Goal: Transaction & Acquisition: Download file/media

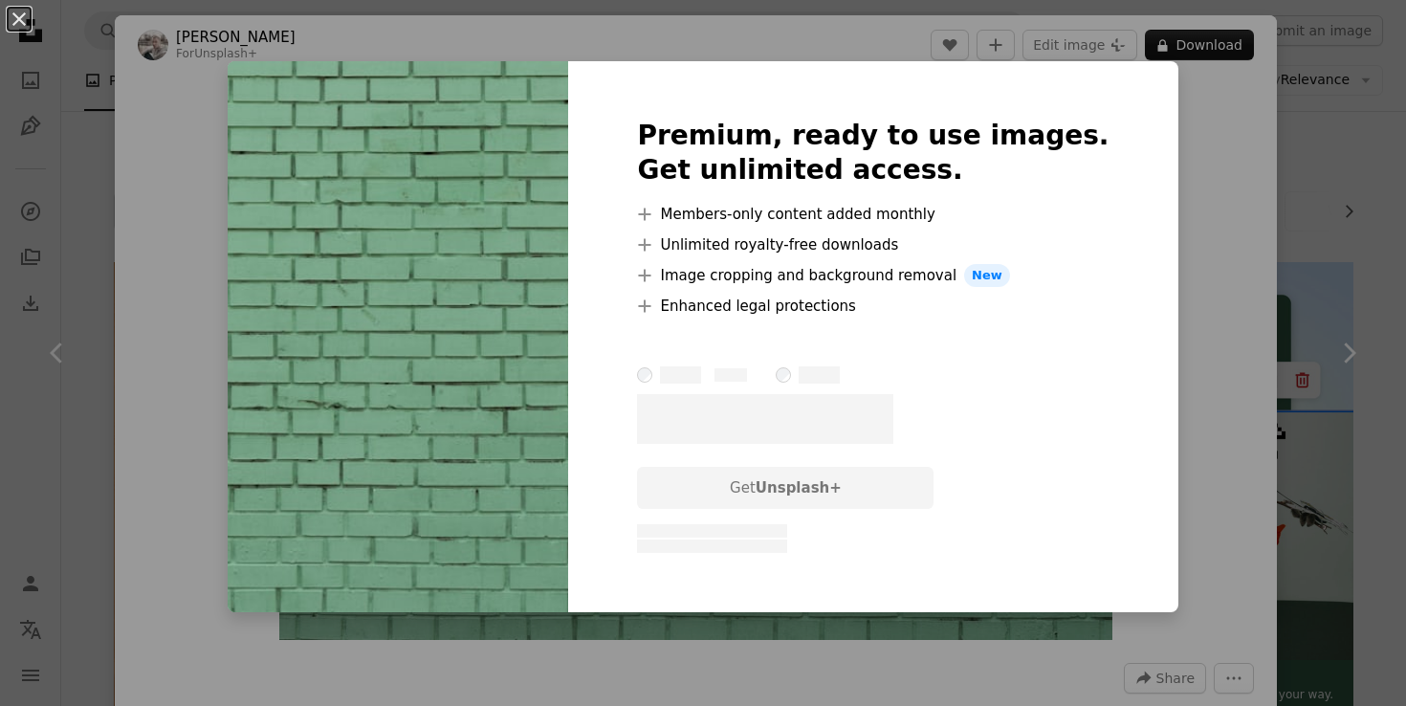
scroll to position [2526, 0]
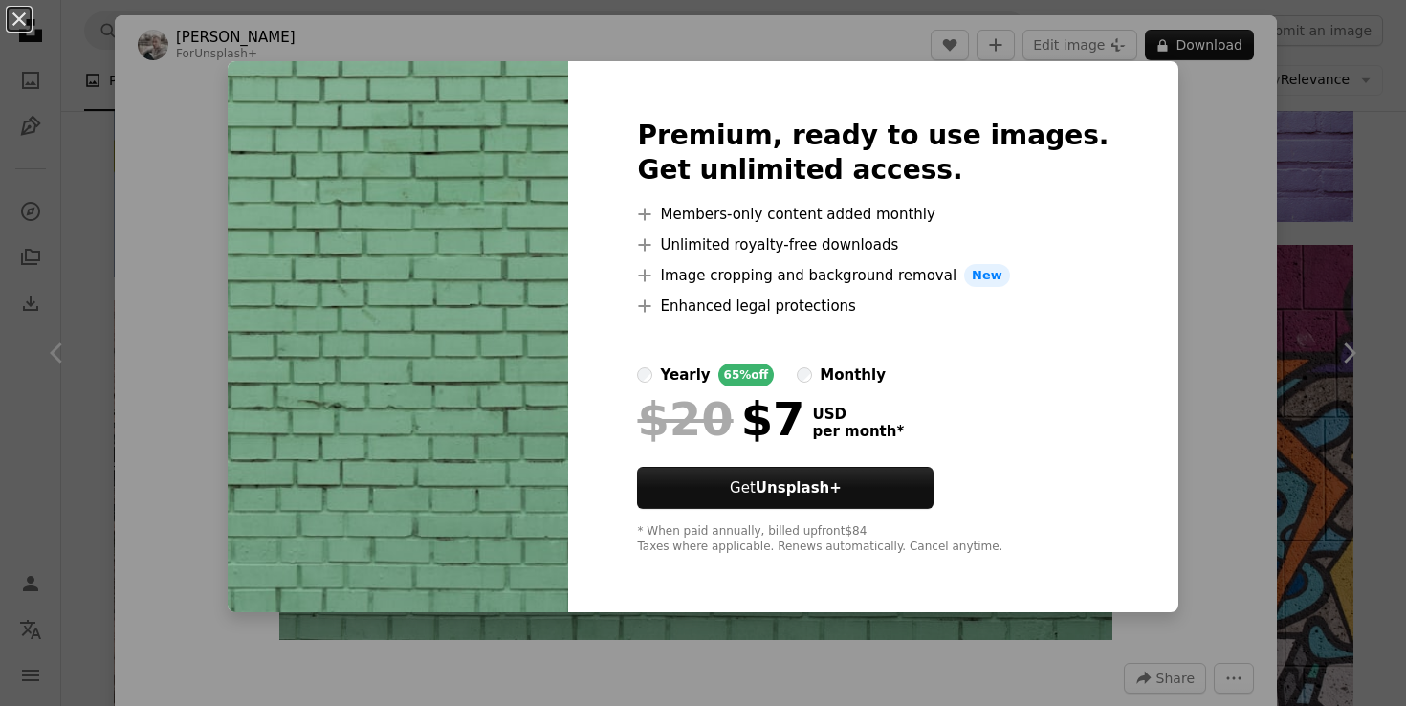
click at [1214, 259] on div "An X shape Premium, ready to use images. Get unlimited access. A plus sign Memb…" at bounding box center [703, 353] width 1406 height 706
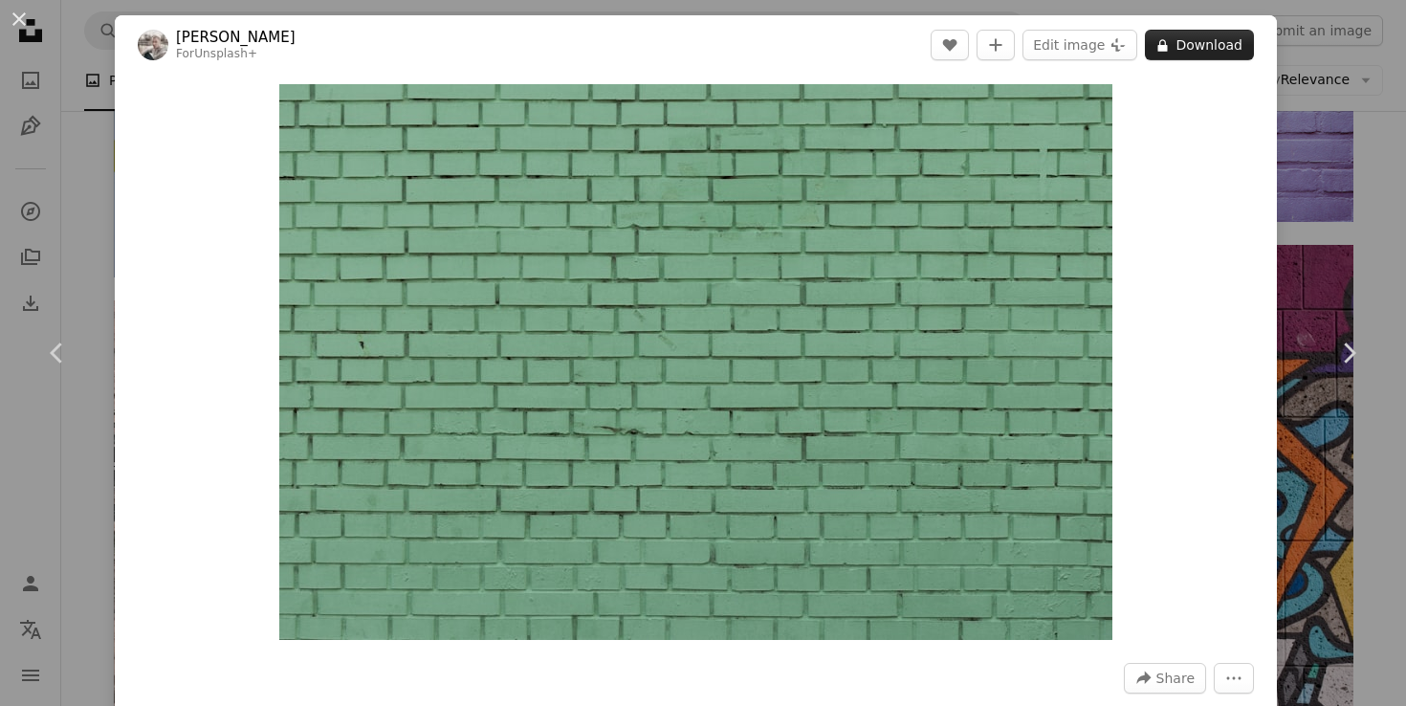
click at [1220, 45] on button "A lock Download" at bounding box center [1199, 45] width 109 height 31
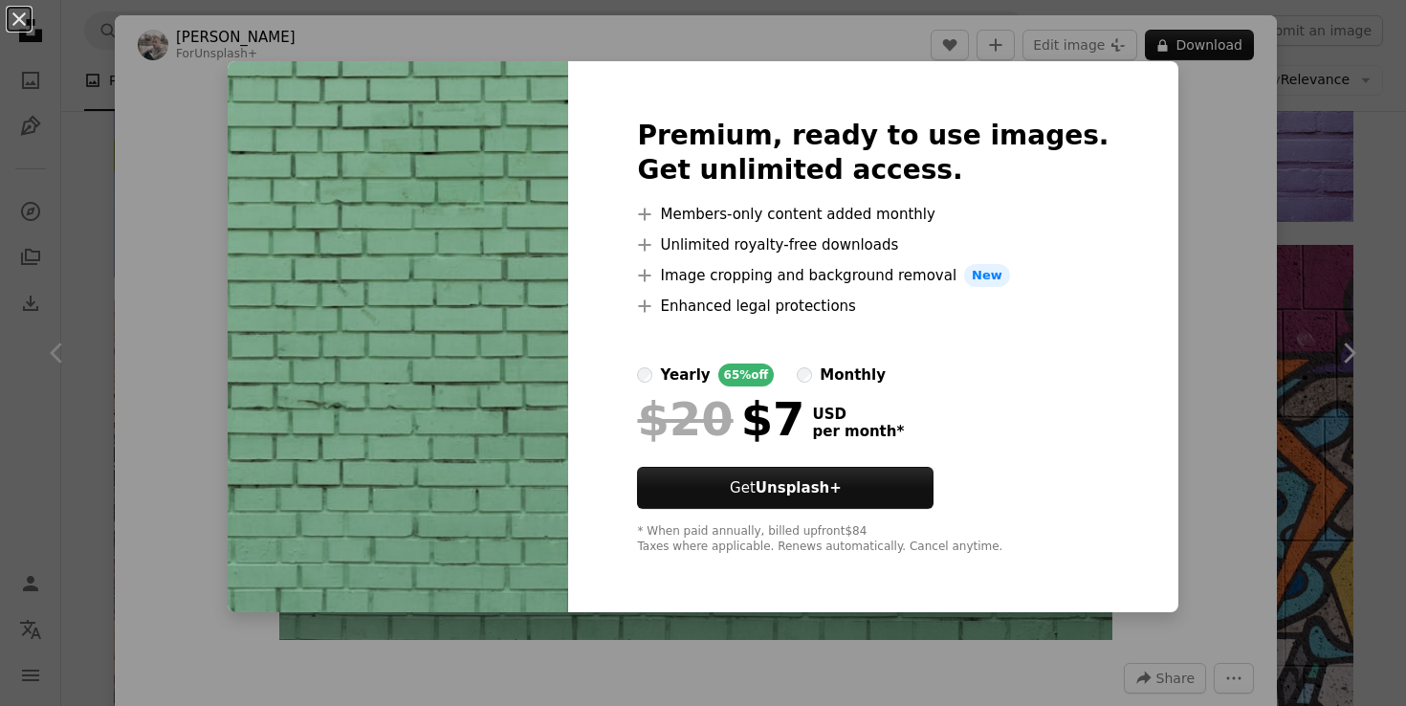
click at [1286, 203] on div "An X shape Premium, ready to use images. Get unlimited access. A plus sign Memb…" at bounding box center [703, 353] width 1406 height 706
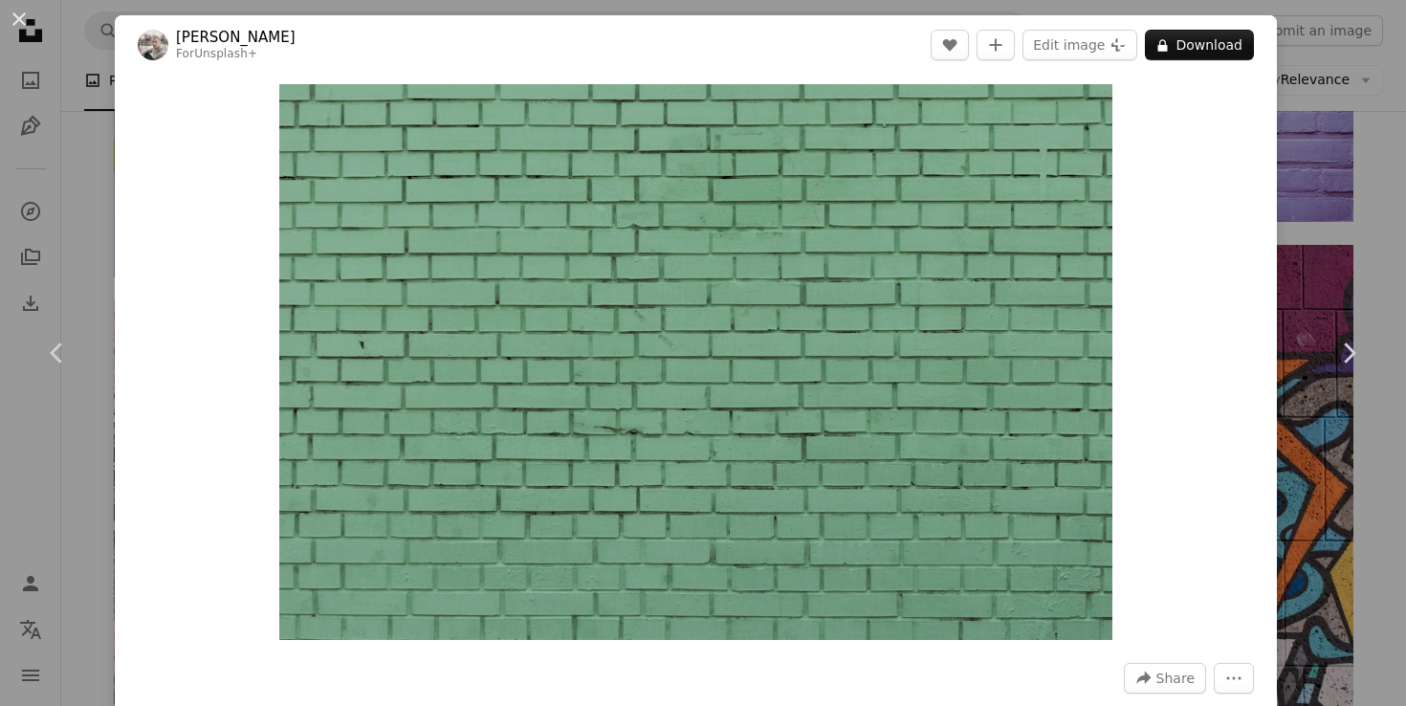
click at [1313, 201] on div "An X shape Chevron left Chevron right [PERSON_NAME] For Unsplash+ A heart A plu…" at bounding box center [703, 353] width 1406 height 706
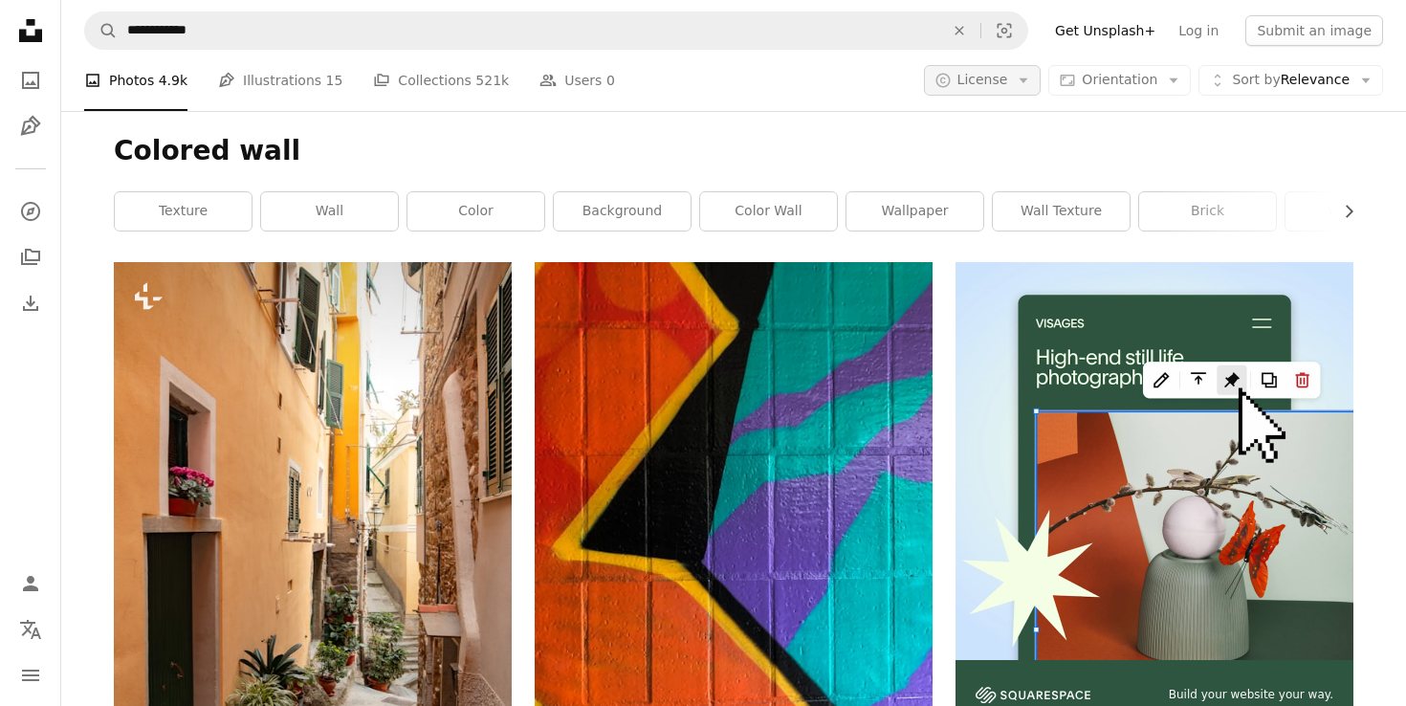
click at [969, 92] on button "A copyright icon © License Arrow down" at bounding box center [983, 80] width 118 height 31
click at [1012, 240] on span "Free" at bounding box center [1033, 233] width 117 height 19
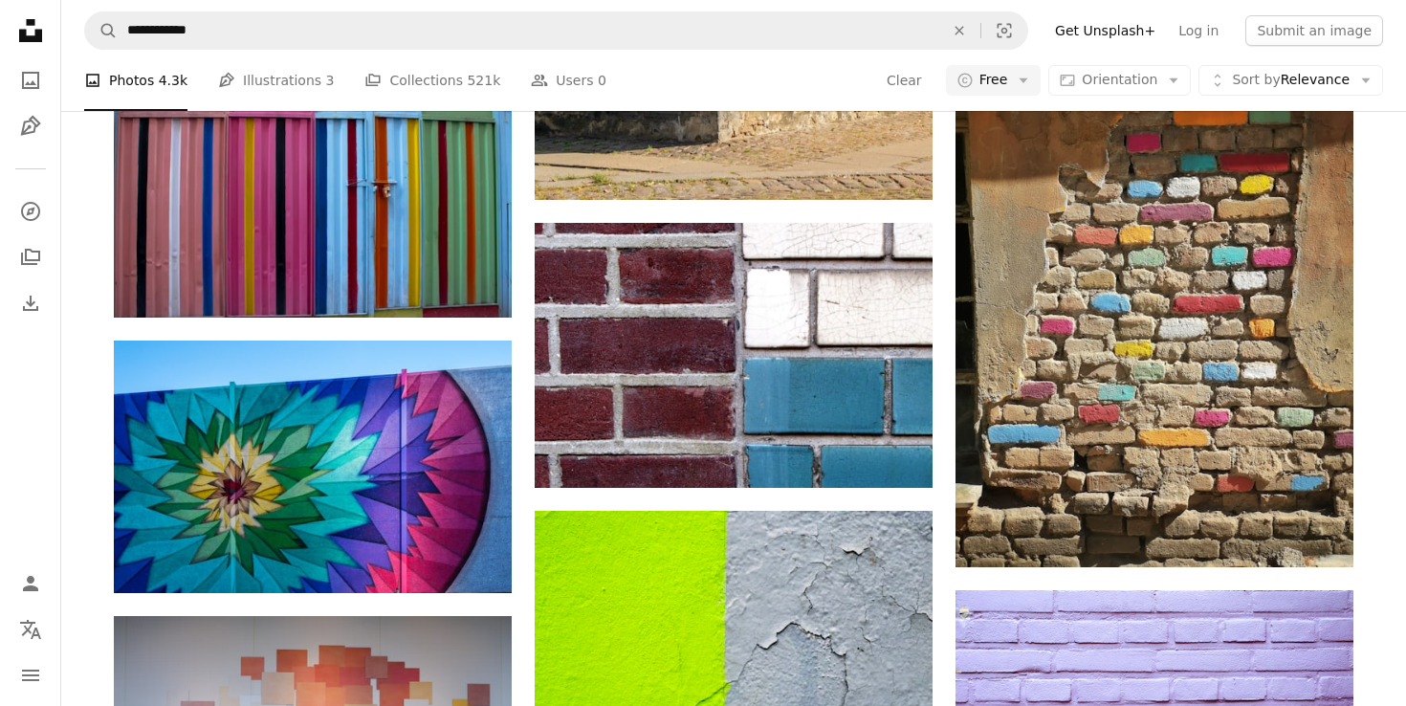
scroll to position [1290, 0]
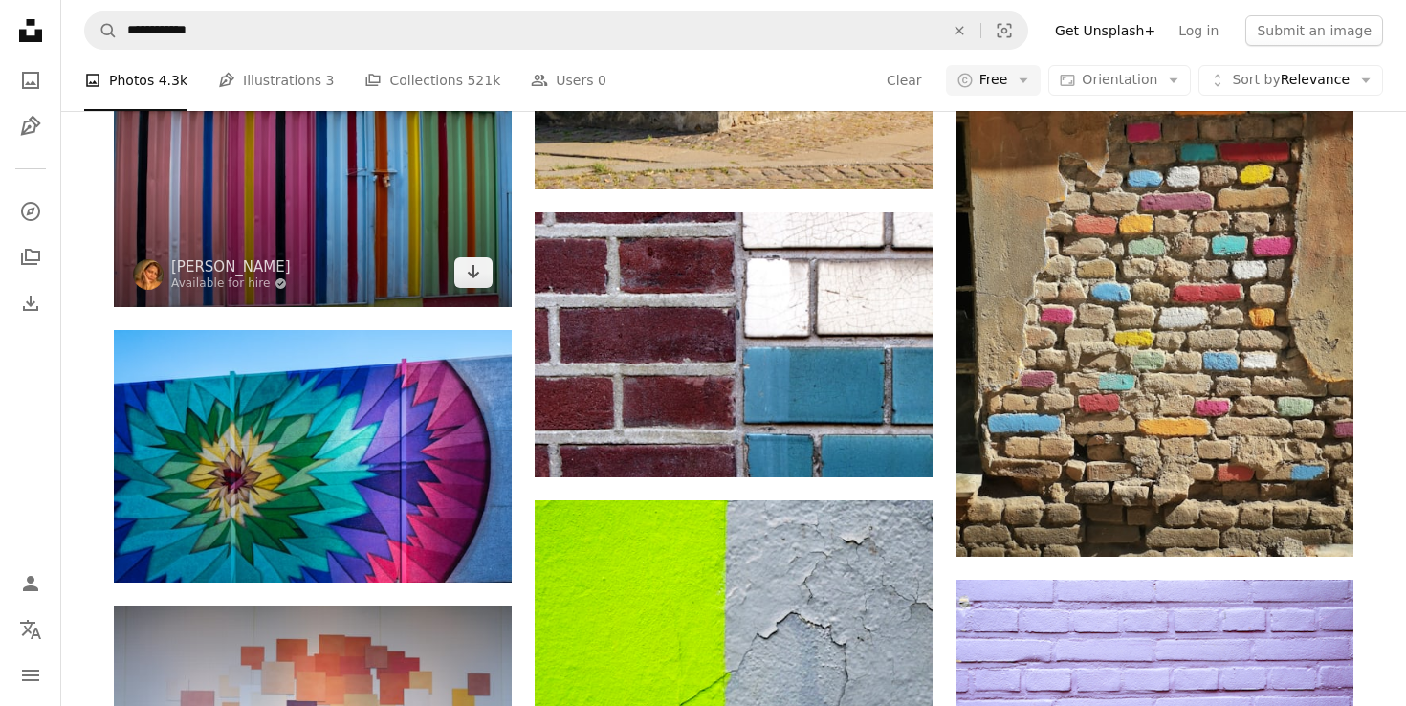
click at [314, 196] on img at bounding box center [313, 174] width 398 height 265
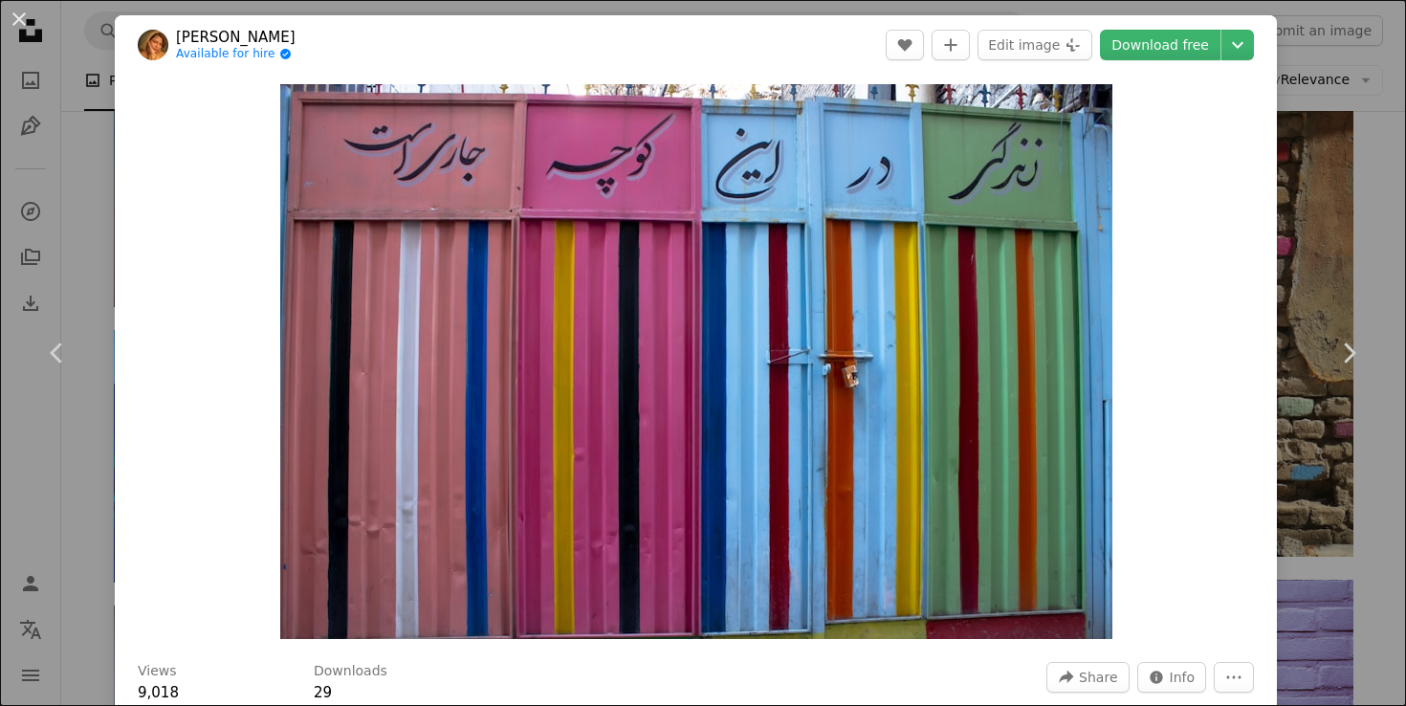
click at [1350, 256] on div "An X shape Chevron left Chevron right [PERSON_NAME] Available for hire A checkm…" at bounding box center [703, 353] width 1406 height 706
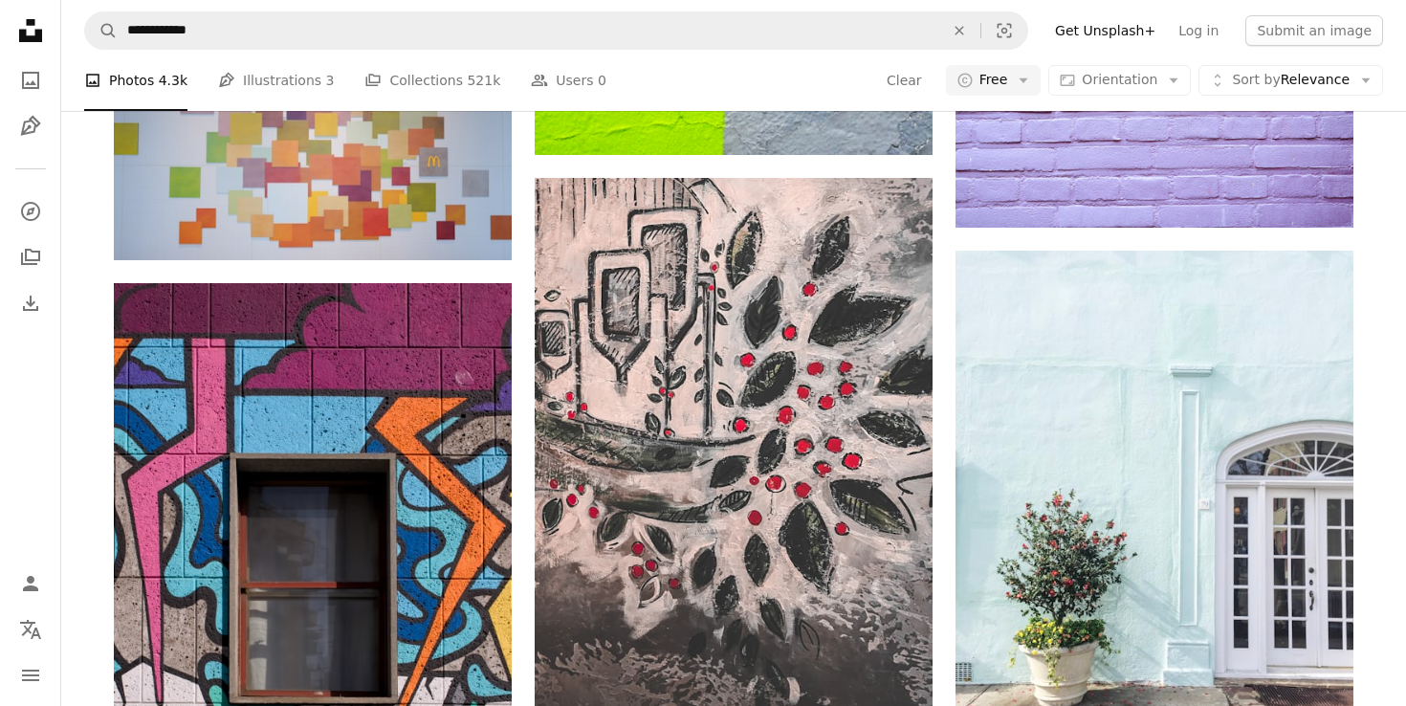
scroll to position [1526, 0]
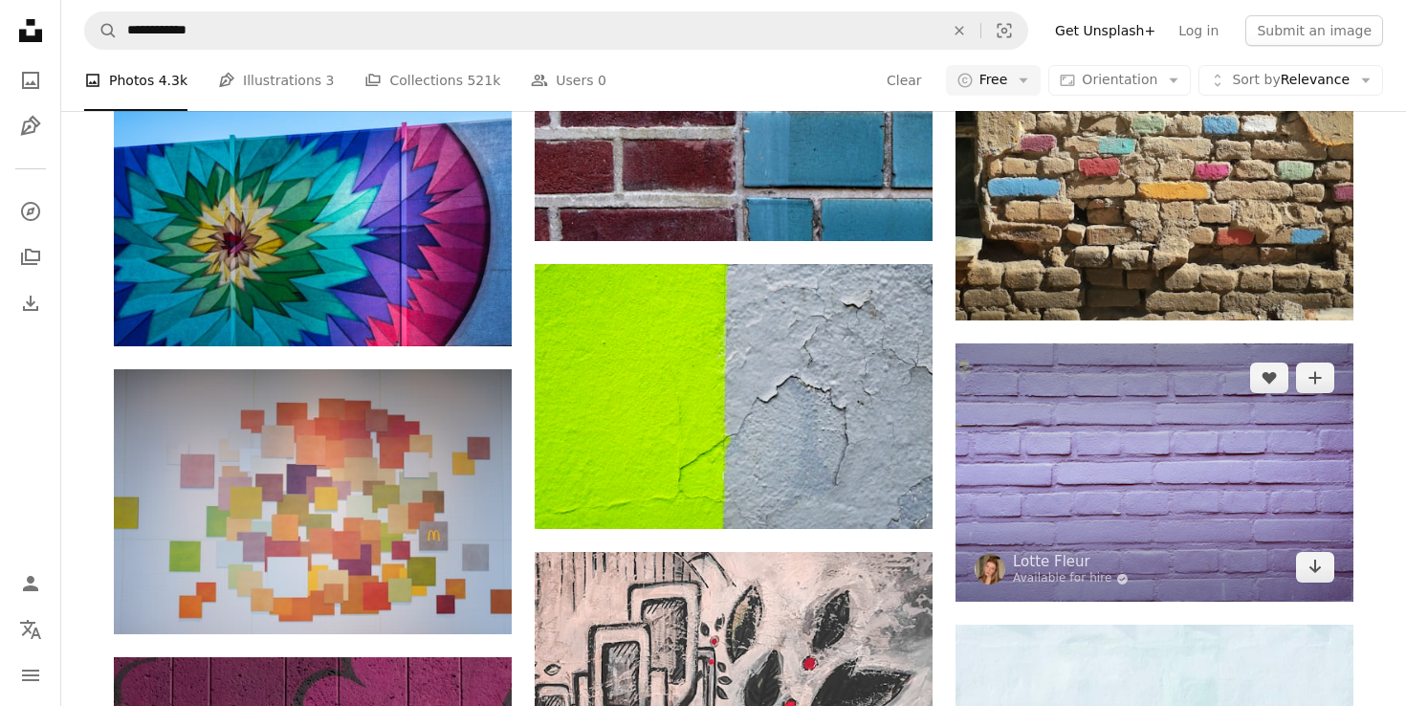
click at [1130, 463] on img at bounding box center [1155, 472] width 398 height 258
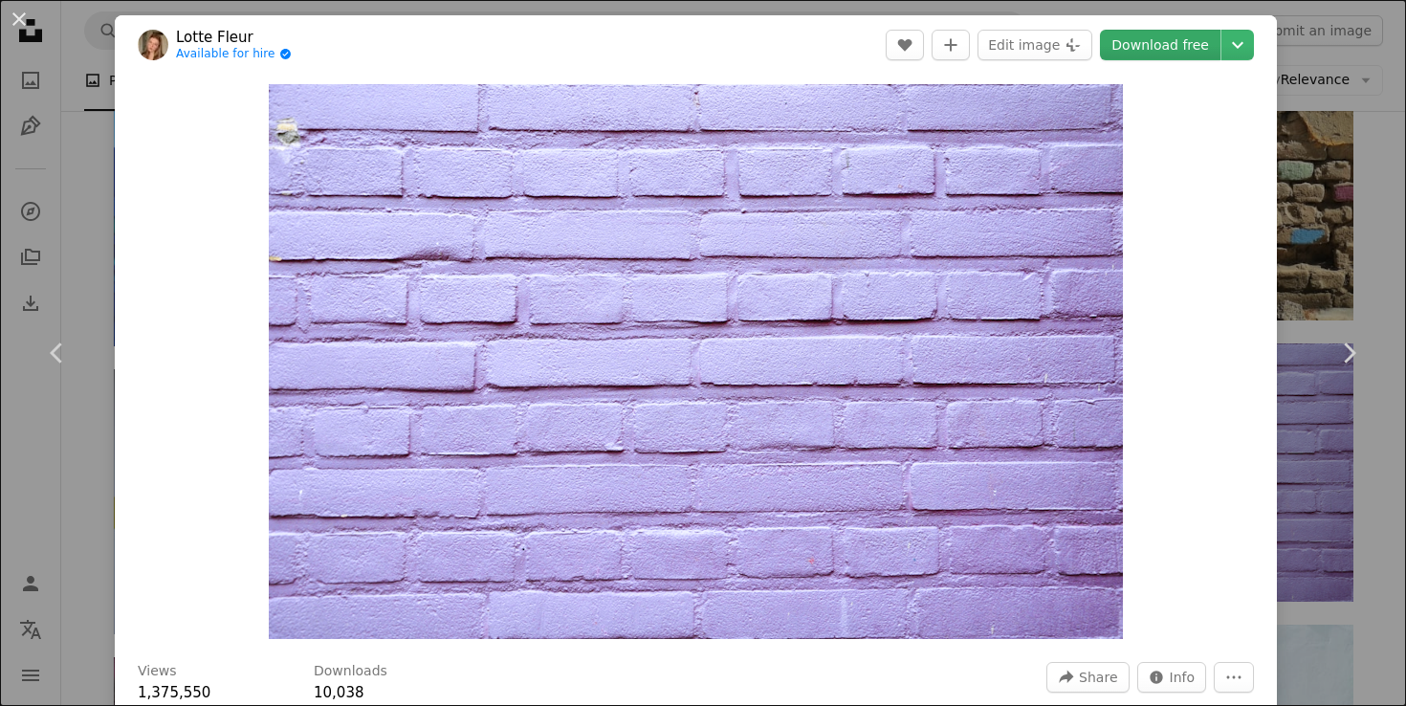
click at [1178, 56] on link "Download free" at bounding box center [1160, 45] width 121 height 31
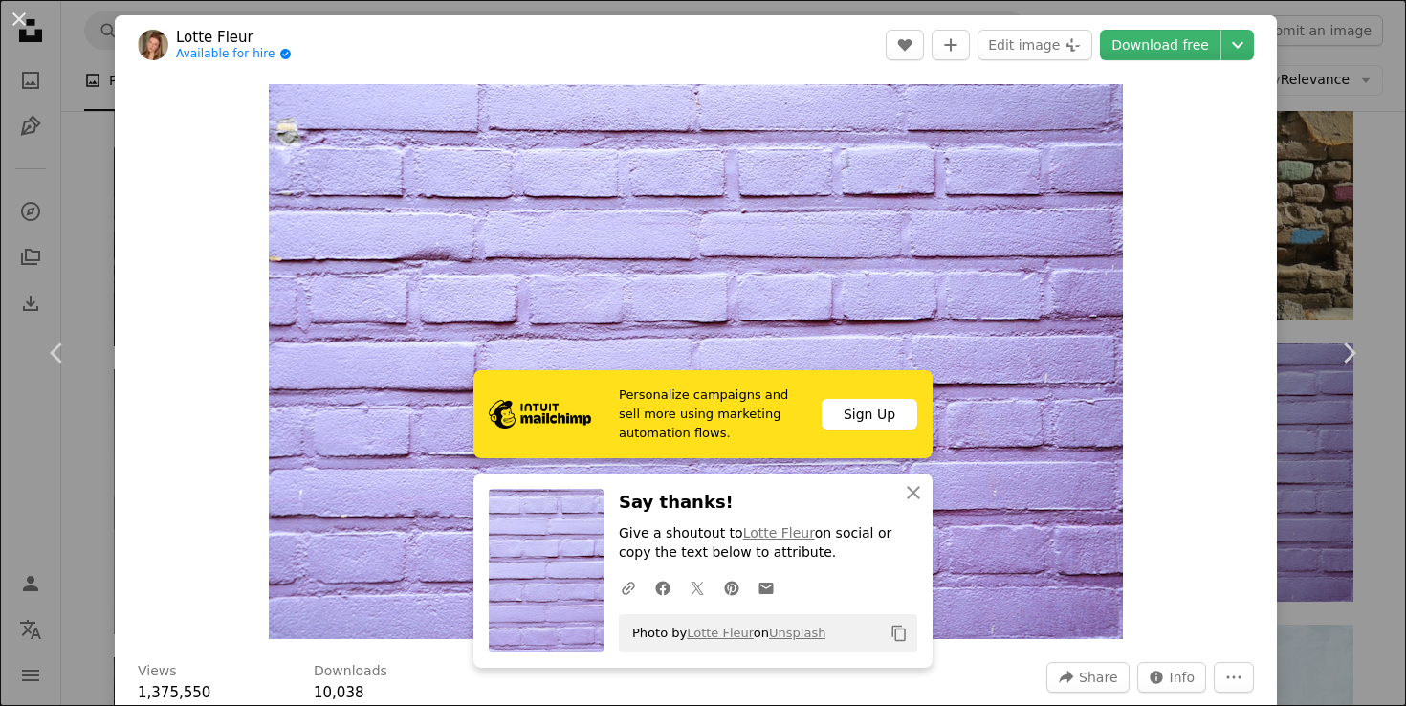
click at [1351, 135] on div "An X shape Chevron left Chevron right Lotte Fleur Available for hire A checkmar…" at bounding box center [703, 353] width 1406 height 706
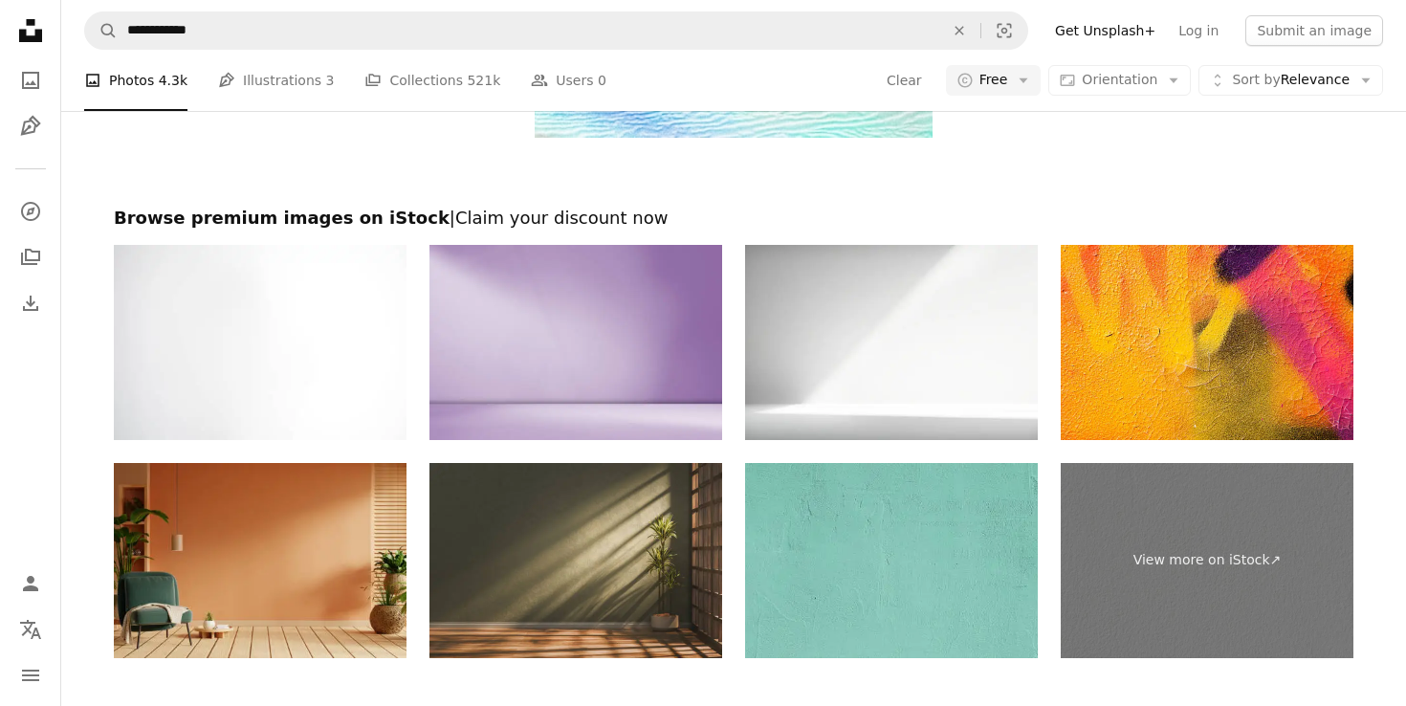
scroll to position [3715, 0]
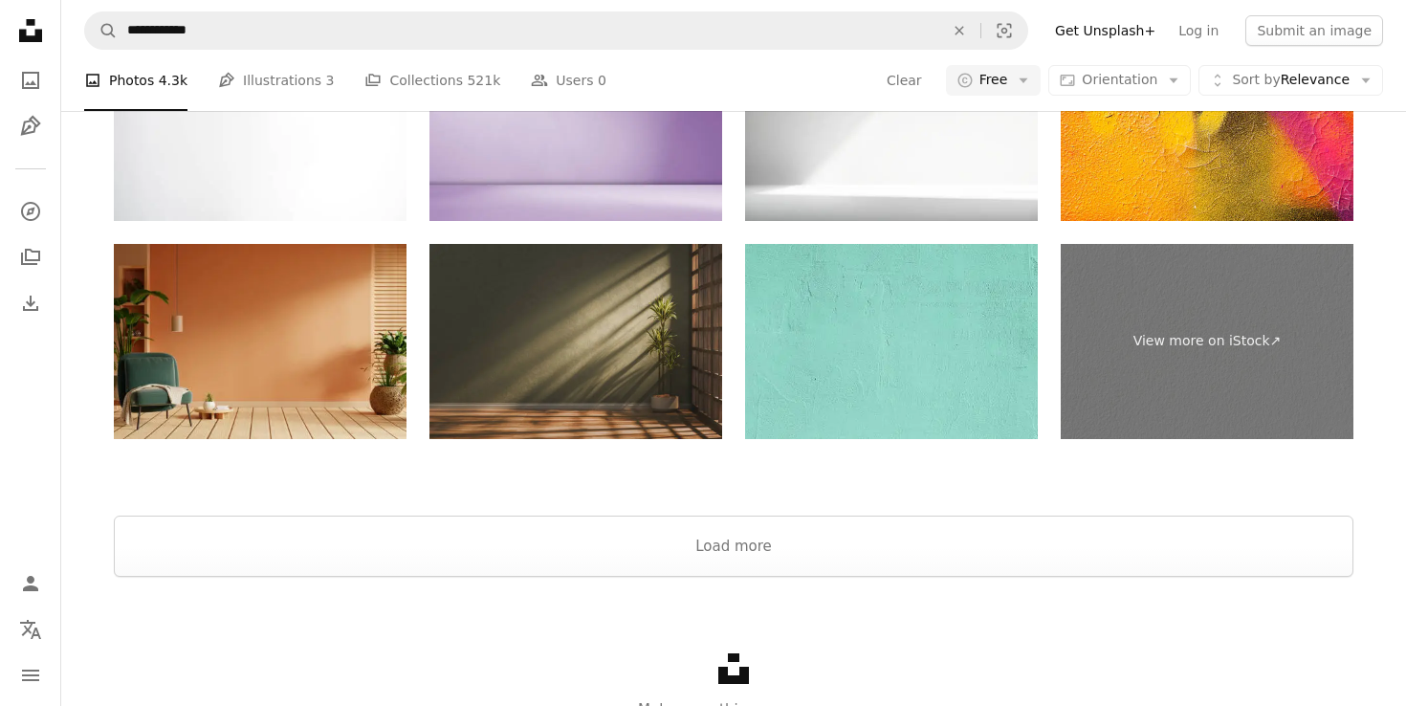
click at [527, 284] on img at bounding box center [576, 341] width 293 height 195
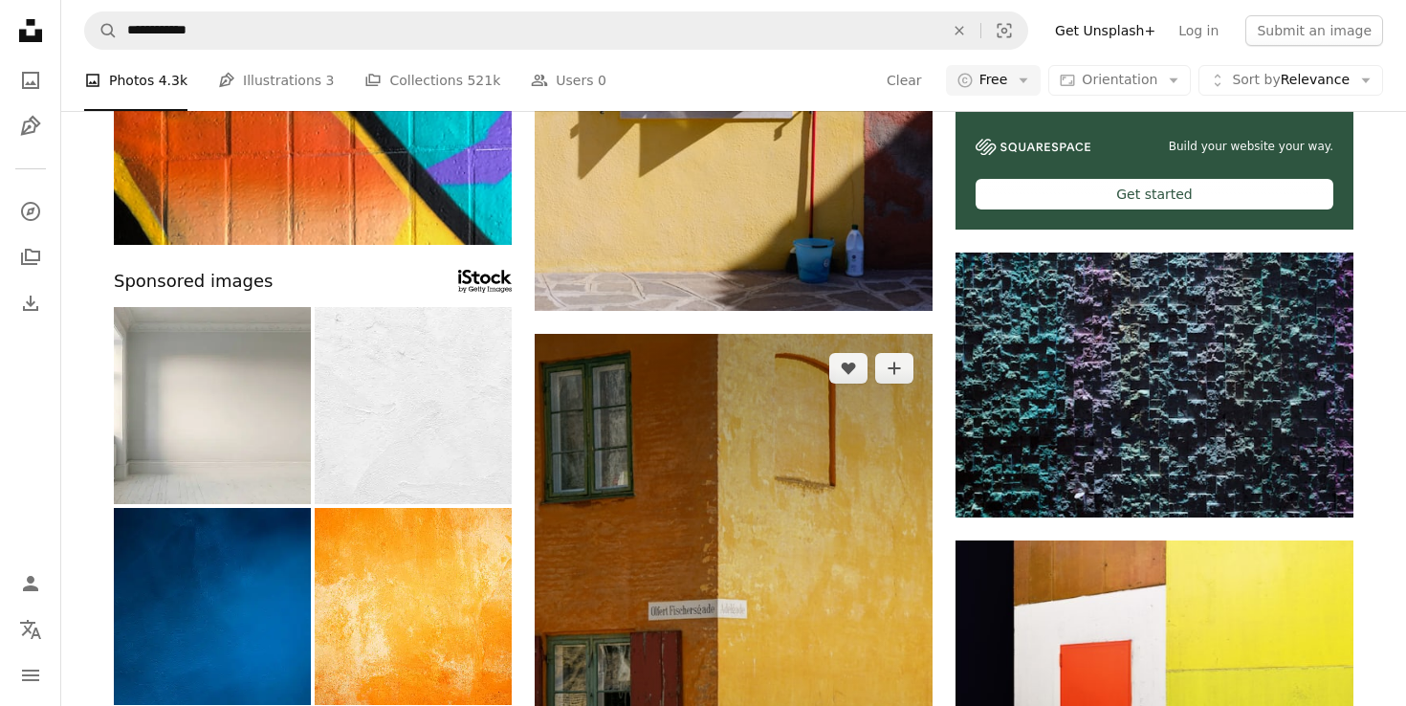
scroll to position [0, 0]
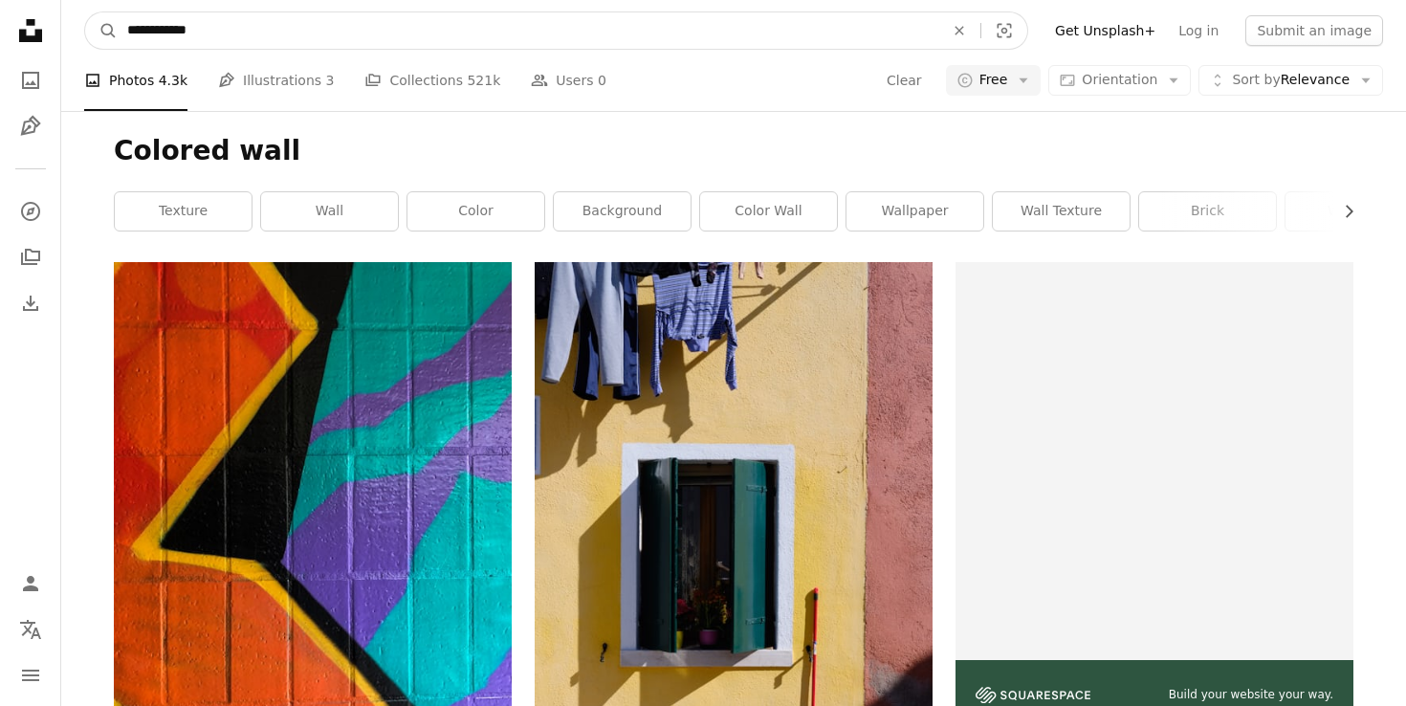
click at [171, 33] on input "**********" at bounding box center [528, 30] width 821 height 36
type input "**********"
click button "A magnifying glass" at bounding box center [101, 30] width 33 height 36
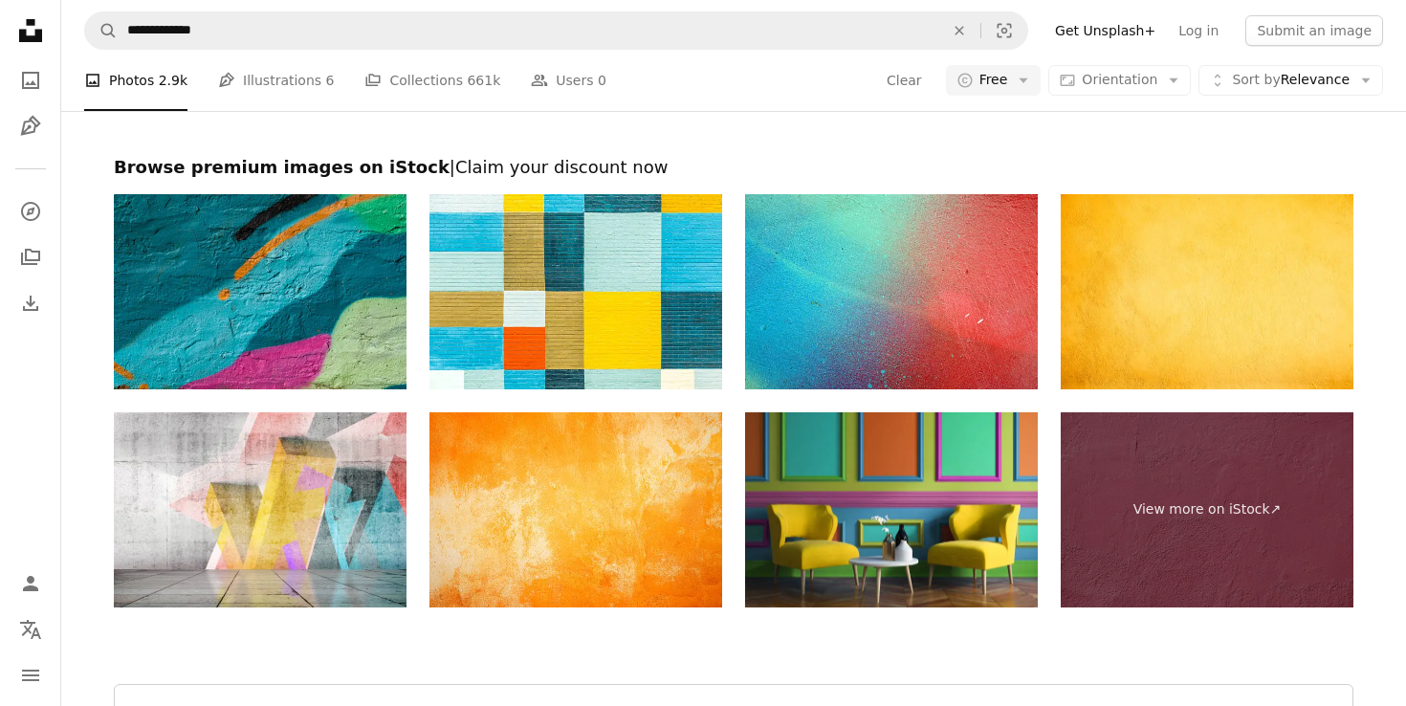
scroll to position [3848, 0]
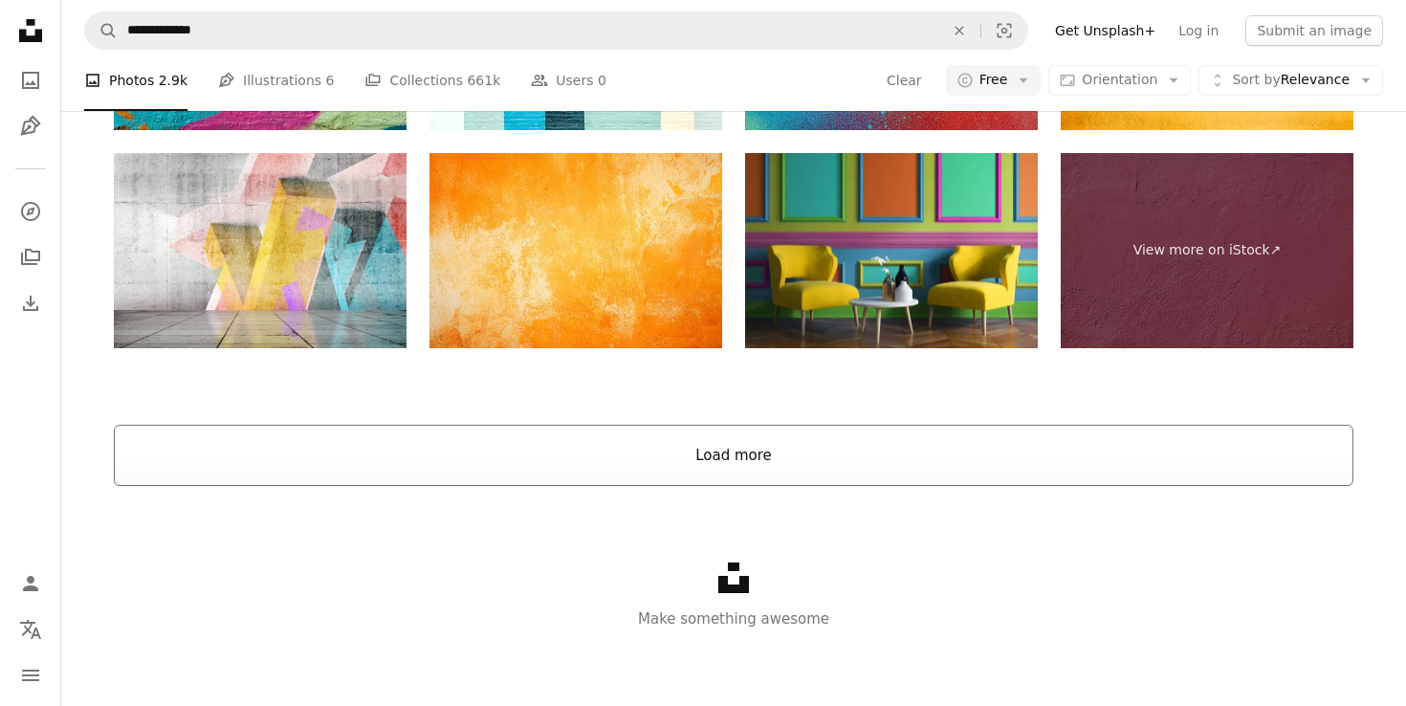
click at [597, 475] on button "Load more" at bounding box center [734, 455] width 1240 height 61
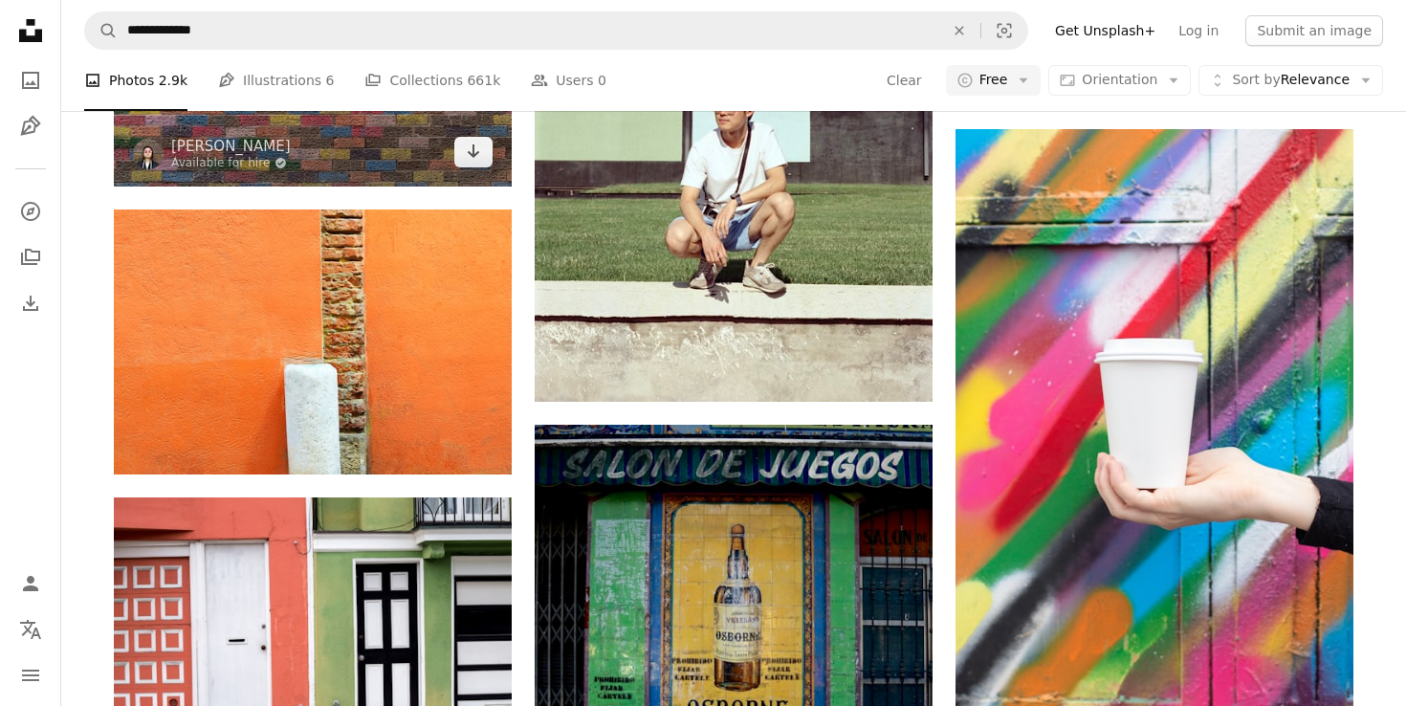
scroll to position [4747, 0]
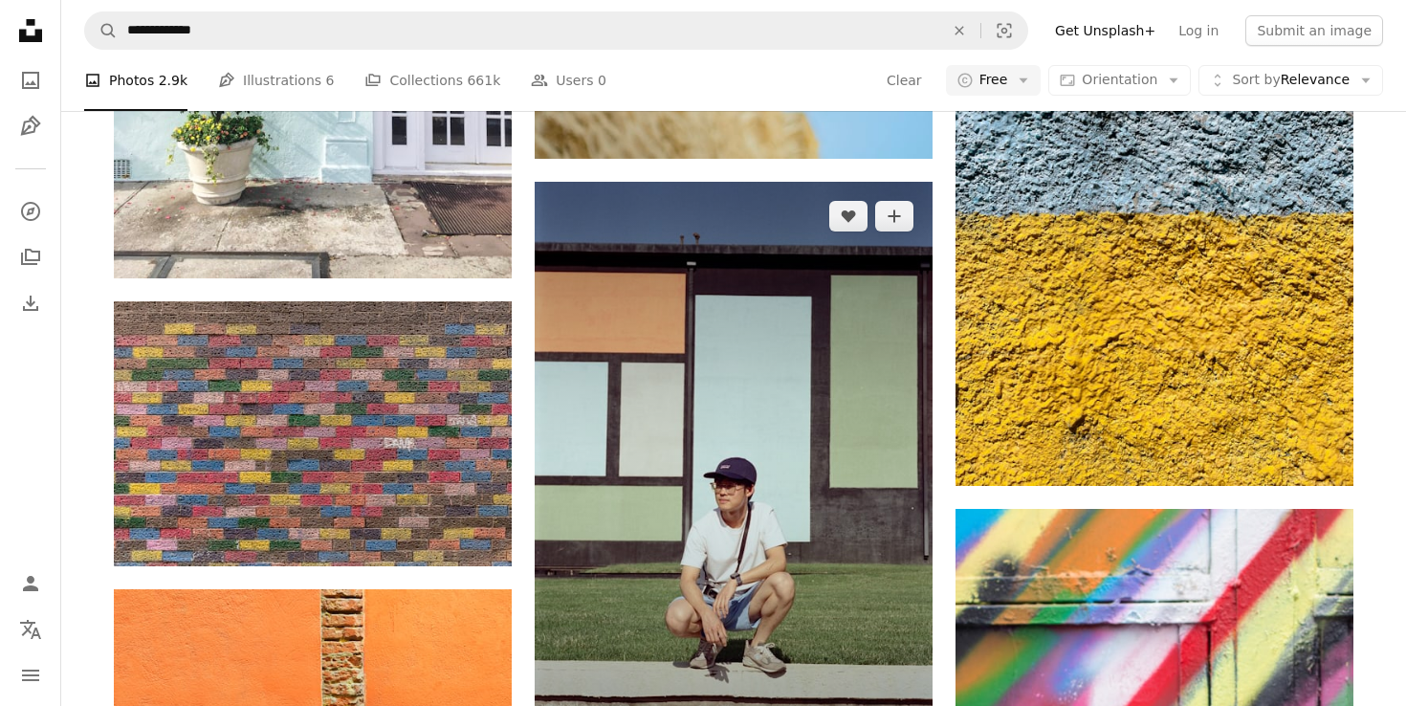
click at [828, 359] on img at bounding box center [734, 482] width 398 height 600
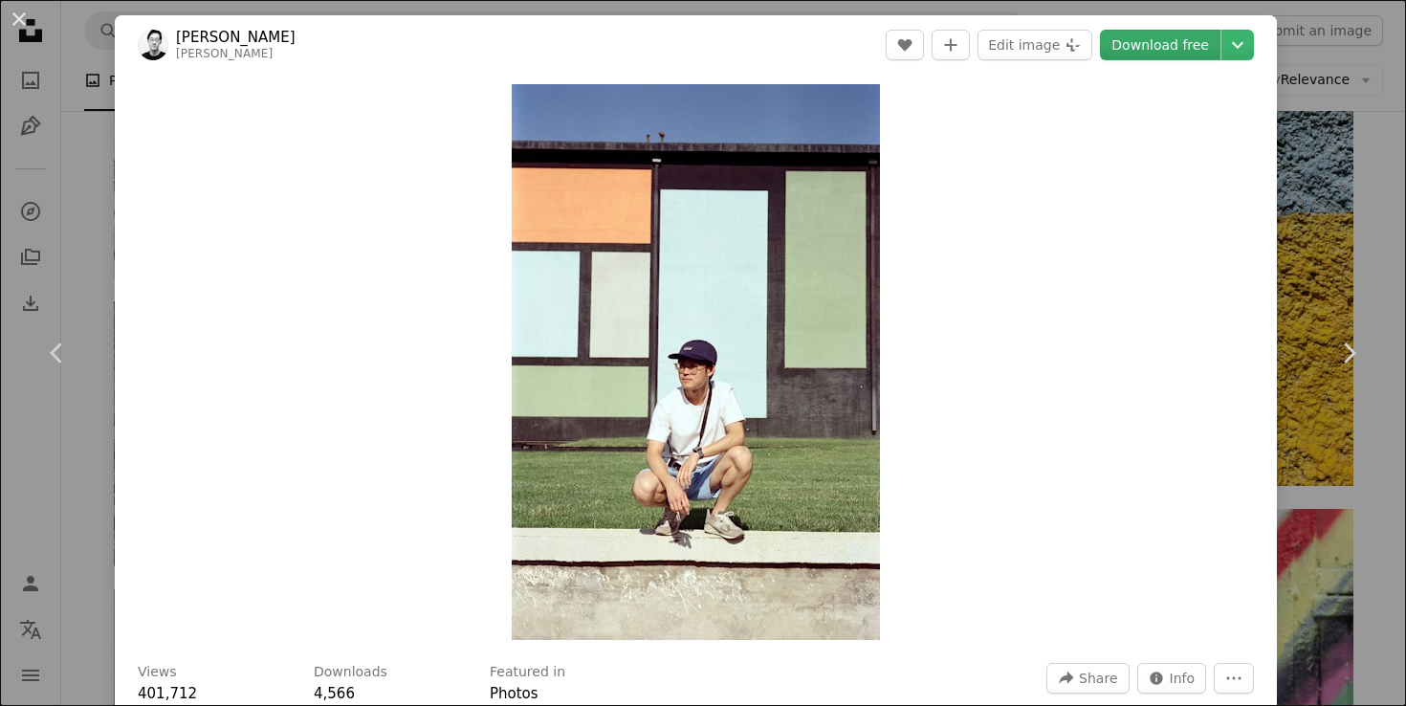
click at [1171, 40] on link "Download free" at bounding box center [1160, 45] width 121 height 31
